Goal: Navigation & Orientation: Find specific page/section

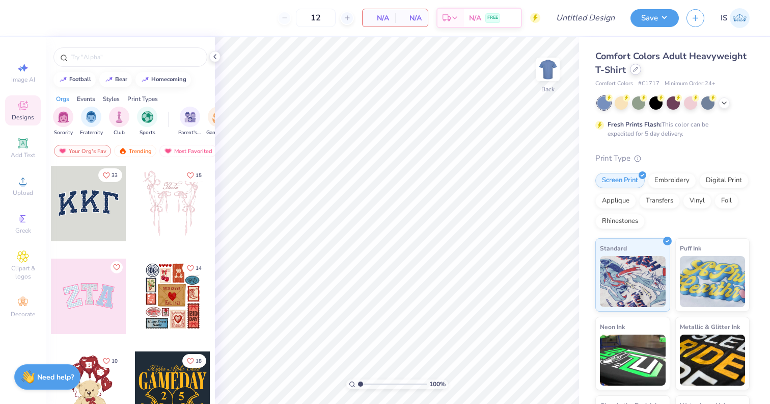
click at [634, 68] on icon at bounding box center [635, 69] width 5 height 5
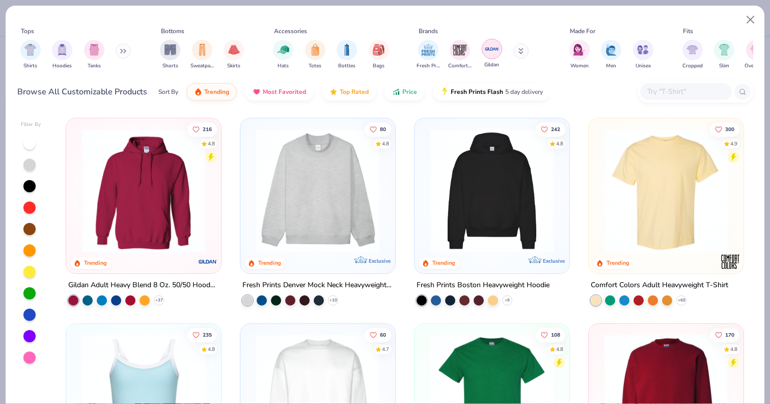
click at [489, 49] on img "filter for Gildan" at bounding box center [492, 48] width 15 height 15
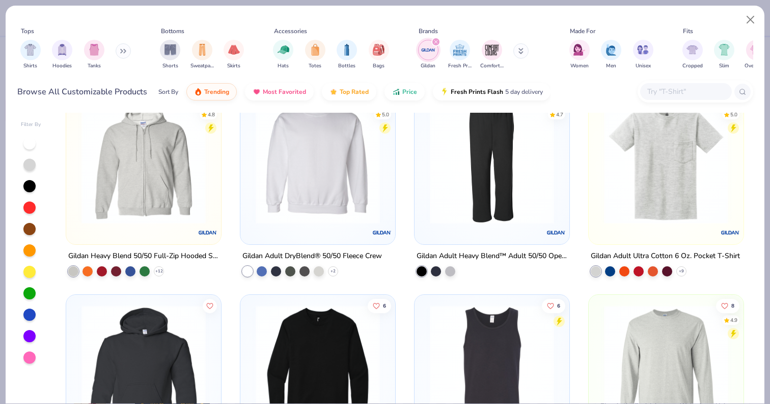
scroll to position [648, 0]
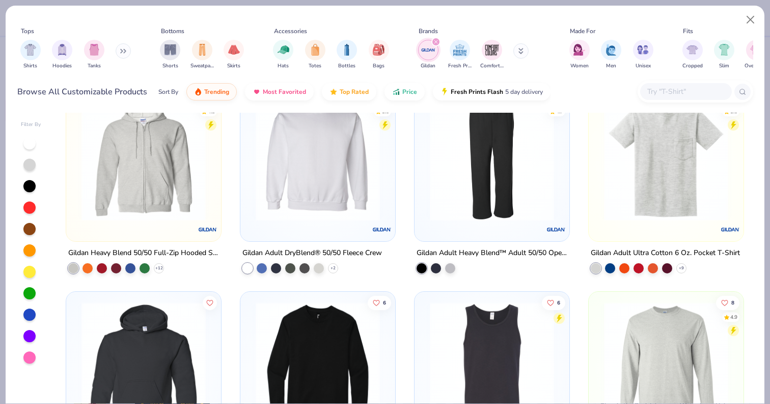
click at [151, 173] on img at bounding box center [143, 158] width 135 height 124
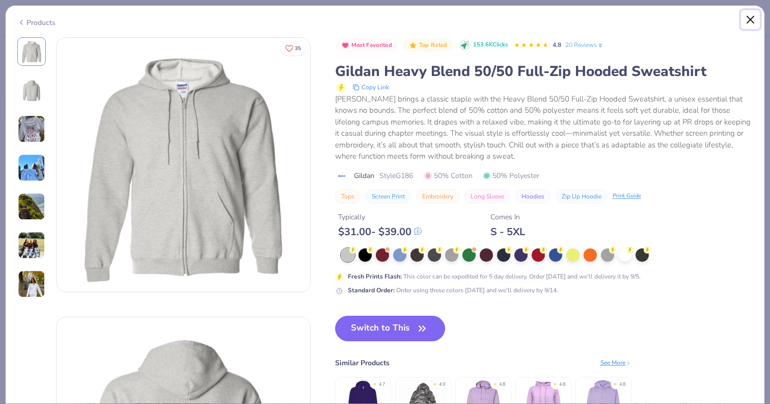
click at [747, 14] on button "Close" at bounding box center [750, 19] width 19 height 19
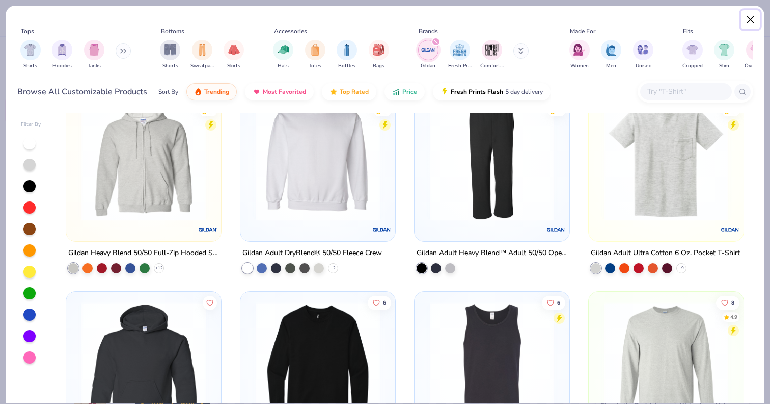
click at [757, 18] on button "Close" at bounding box center [750, 19] width 19 height 19
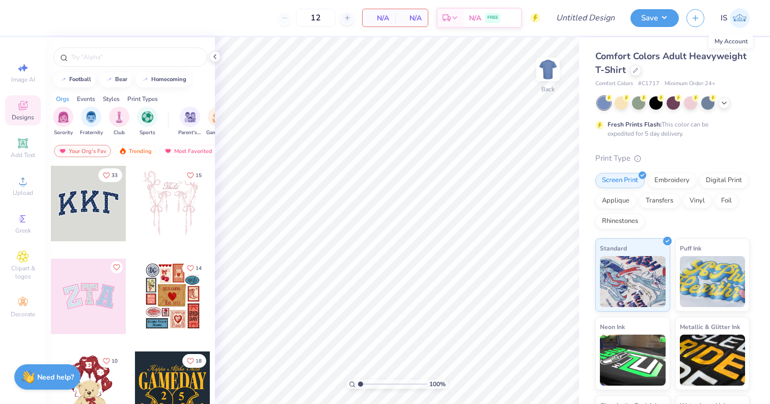
click at [724, 21] on span "IS" at bounding box center [724, 18] width 7 height 12
